Goal: Task Accomplishment & Management: Complete application form

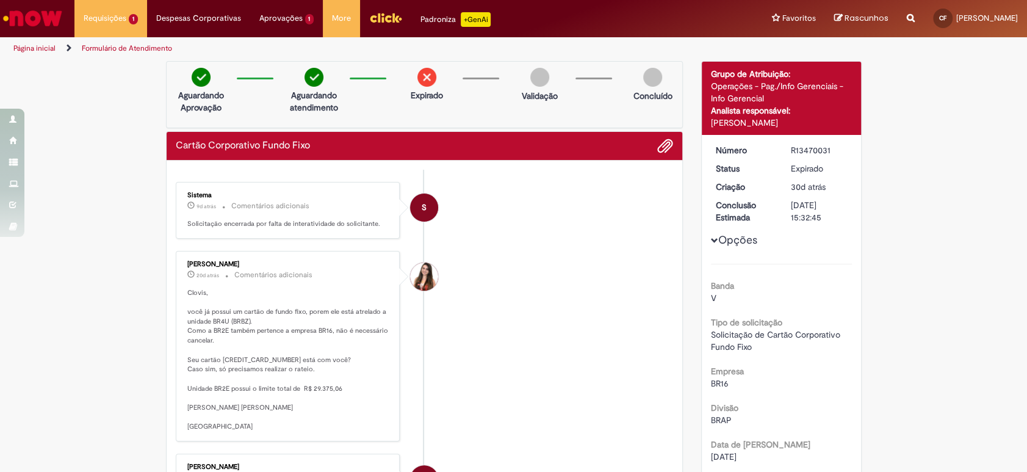
scroll to position [34, 0]
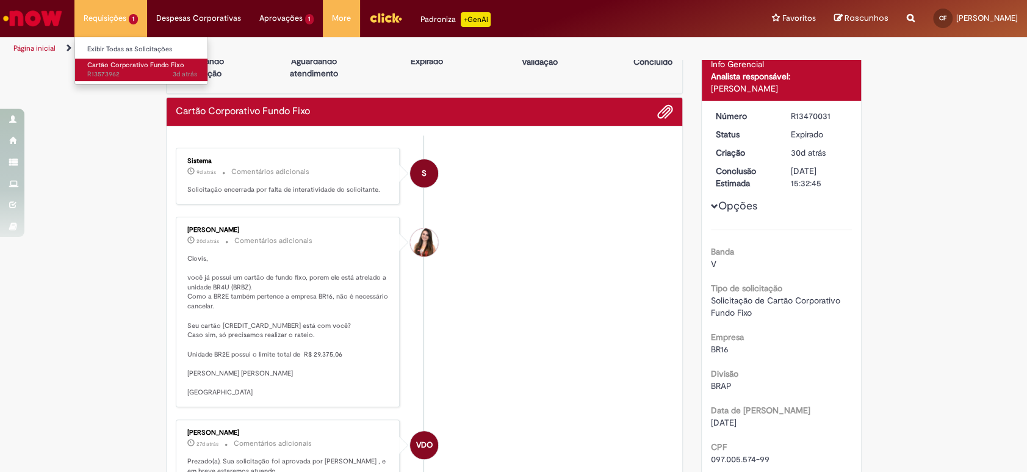
click at [137, 67] on span "Cartão Corporativo Fundo Fixo" at bounding box center [135, 64] width 97 height 9
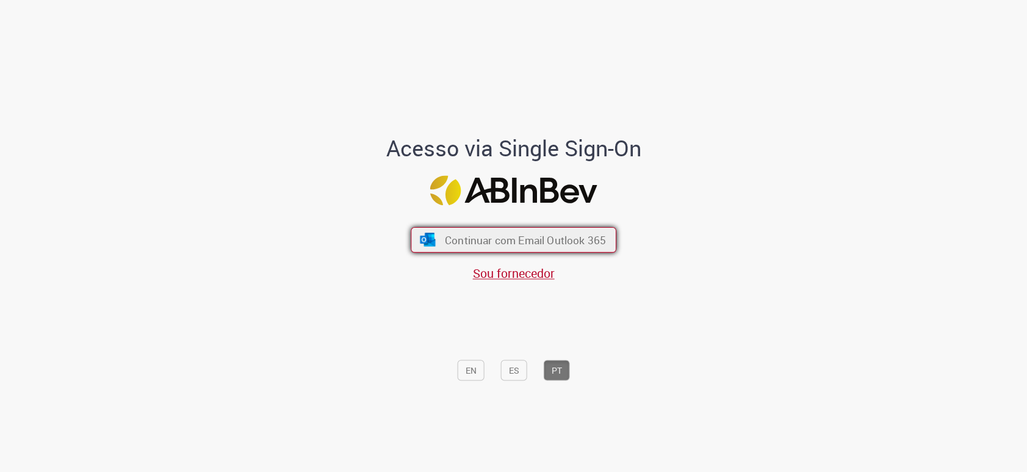
click at [438, 246] on button "Continuar com Email Outlook 365" at bounding box center [514, 240] width 206 height 26
click at [438, 246] on button "Continuar com Email Outlook 365" at bounding box center [513, 239] width 201 height 25
